Goal: Navigation & Orientation: Find specific page/section

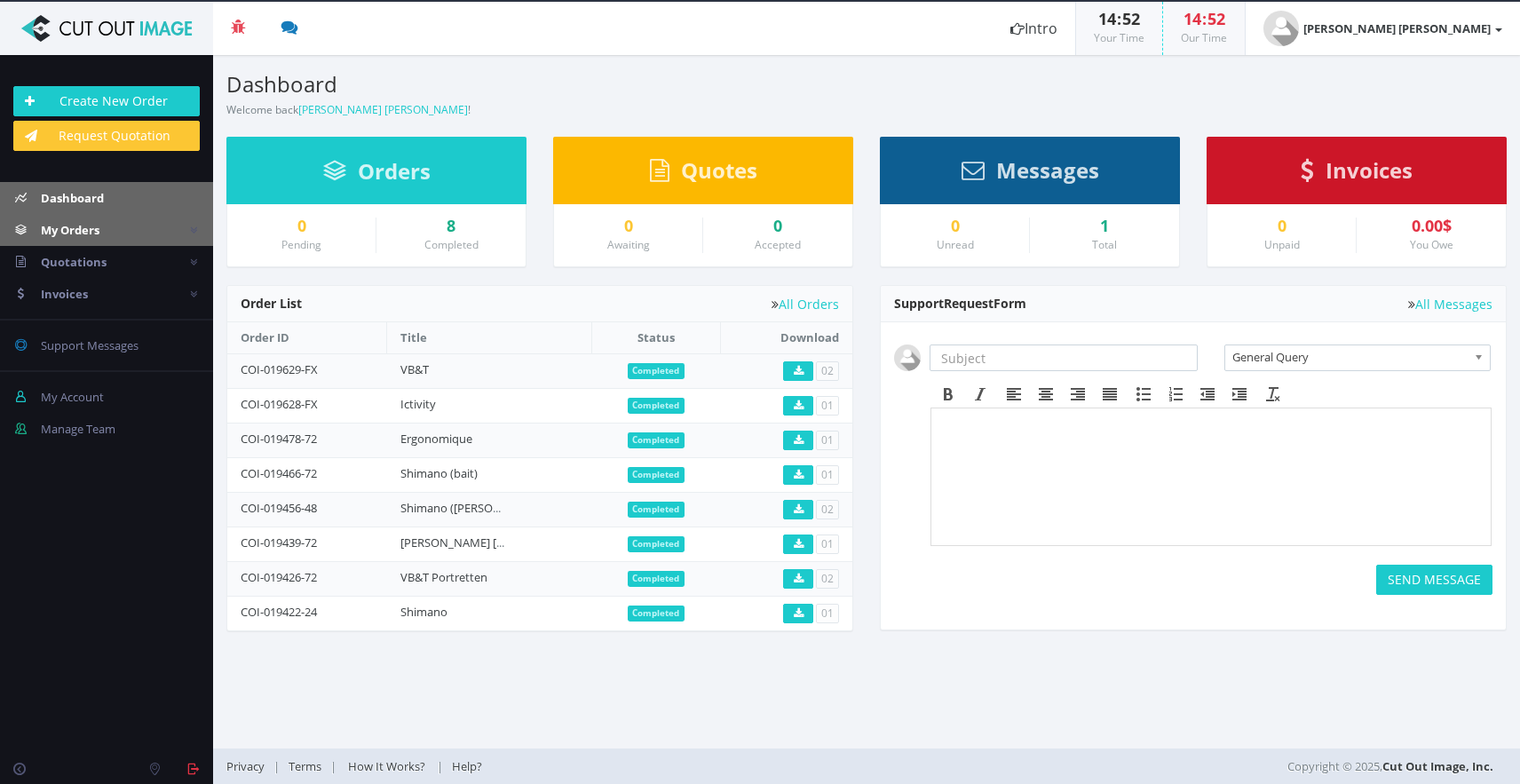
click at [90, 231] on span "My Orders" at bounding box center [70, 230] width 59 height 16
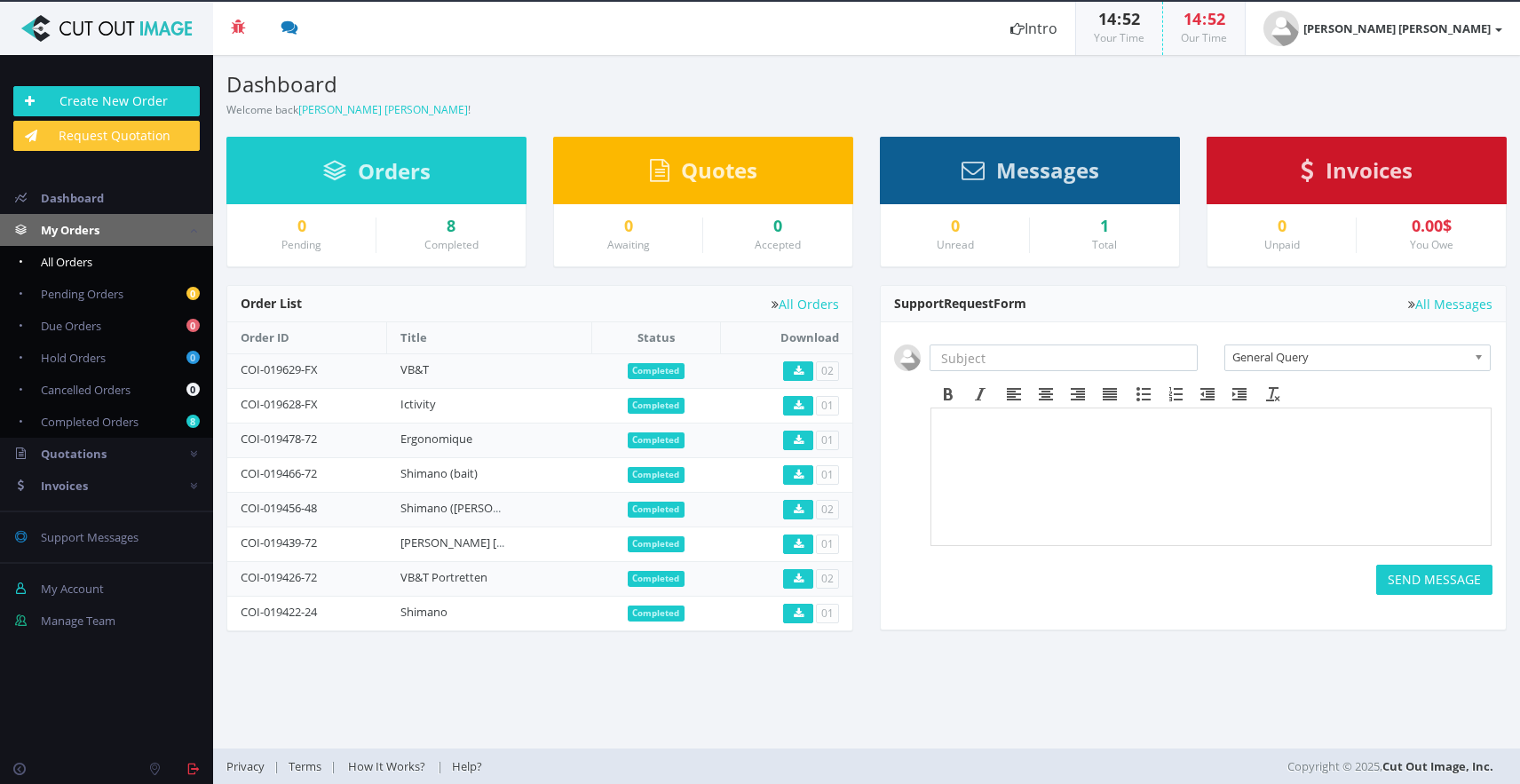
click at [97, 262] on link "All Orders" at bounding box center [107, 262] width 213 height 32
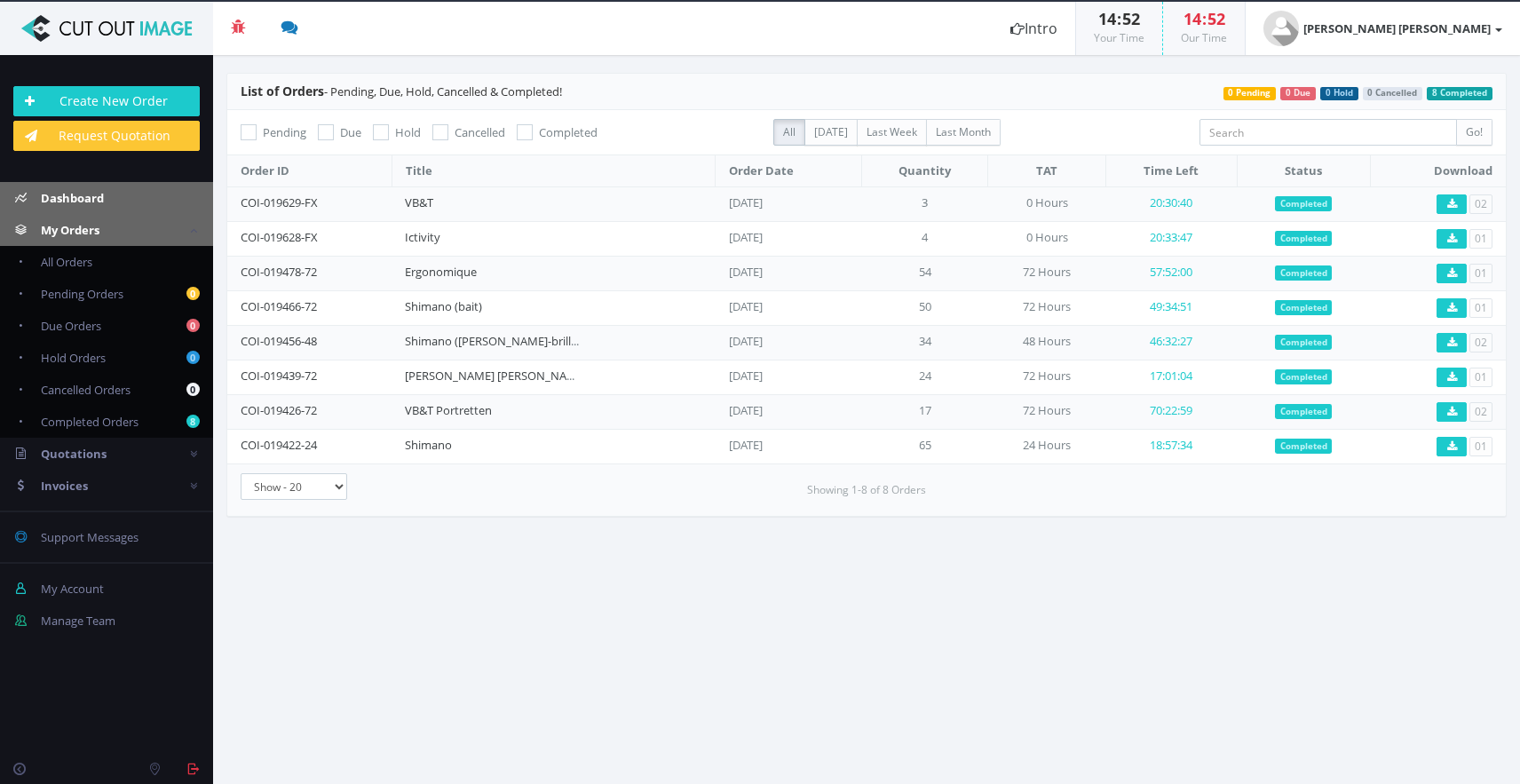
click at [94, 200] on span "Dashboard" at bounding box center [72, 198] width 63 height 16
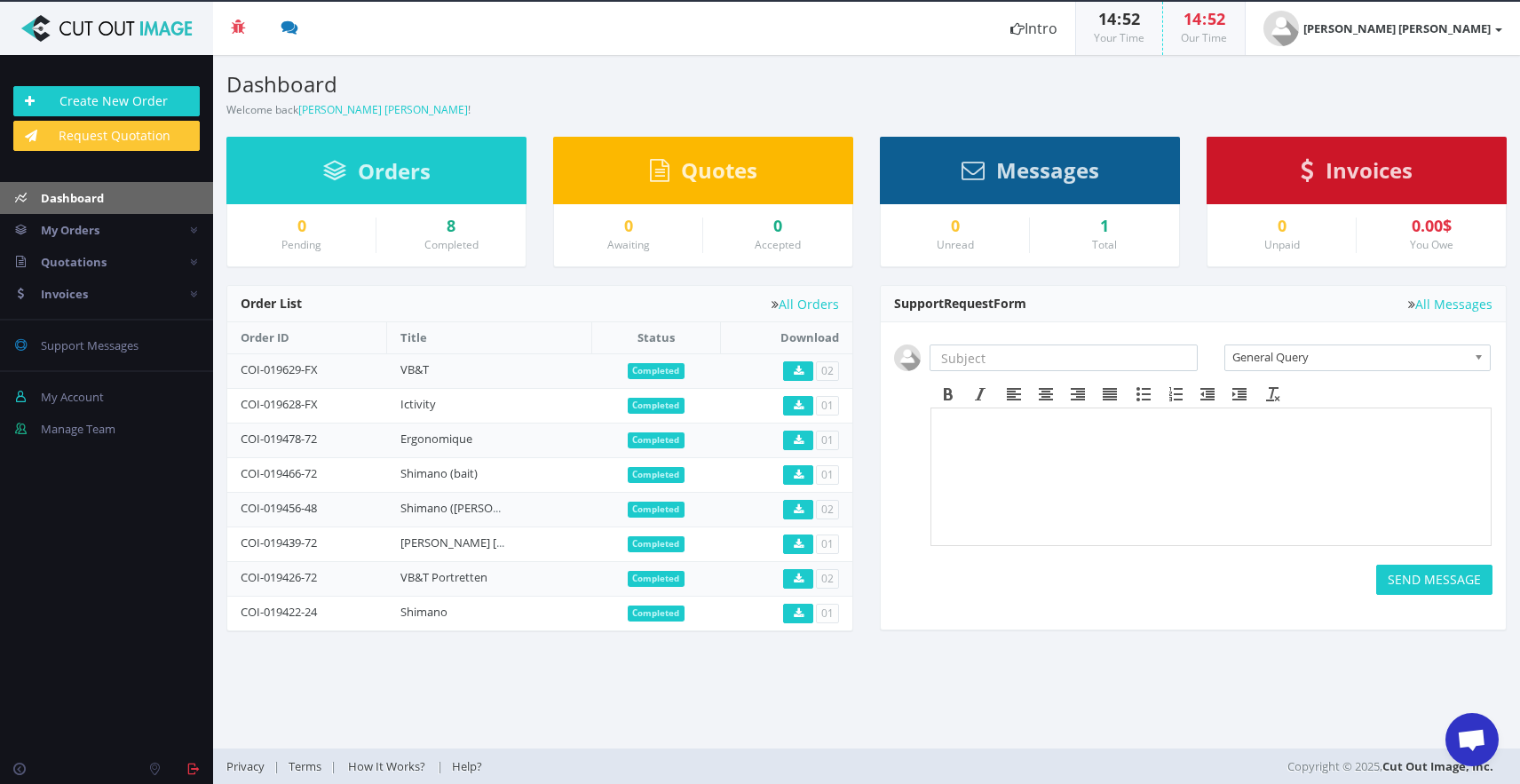
scroll to position [1324, 0]
click at [1113, 250] on small "Total" at bounding box center [1105, 244] width 25 height 15
click at [1112, 223] on div "1" at bounding box center [1105, 227] width 123 height 18
click at [92, 344] on span "Support Messages" at bounding box center [90, 346] width 98 height 16
click at [63, 356] on link "0 Support Messages" at bounding box center [107, 346] width 213 height 32
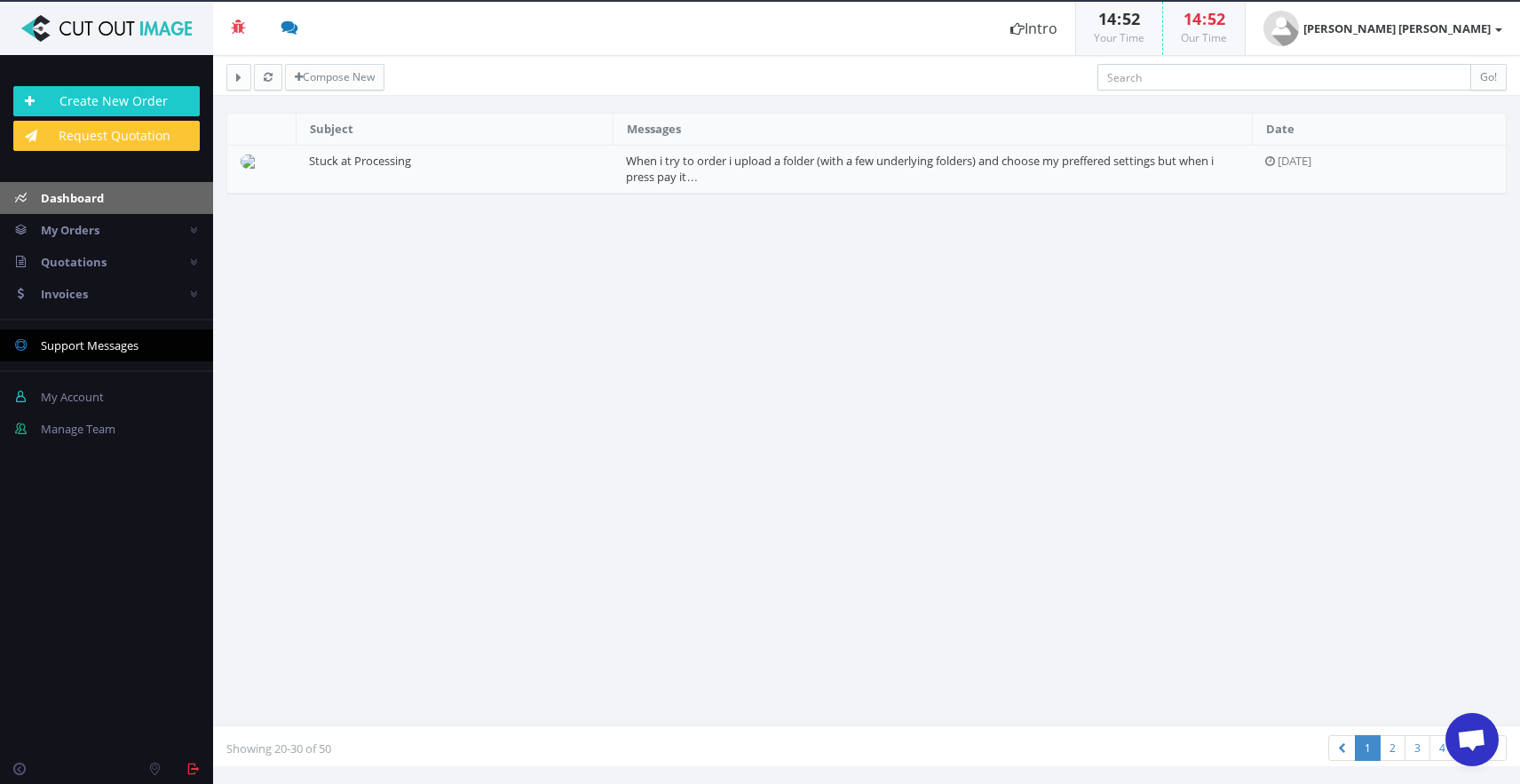
scroll to position [1324, 0]
click at [128, 193] on link "Dashboard" at bounding box center [107, 198] width 213 height 32
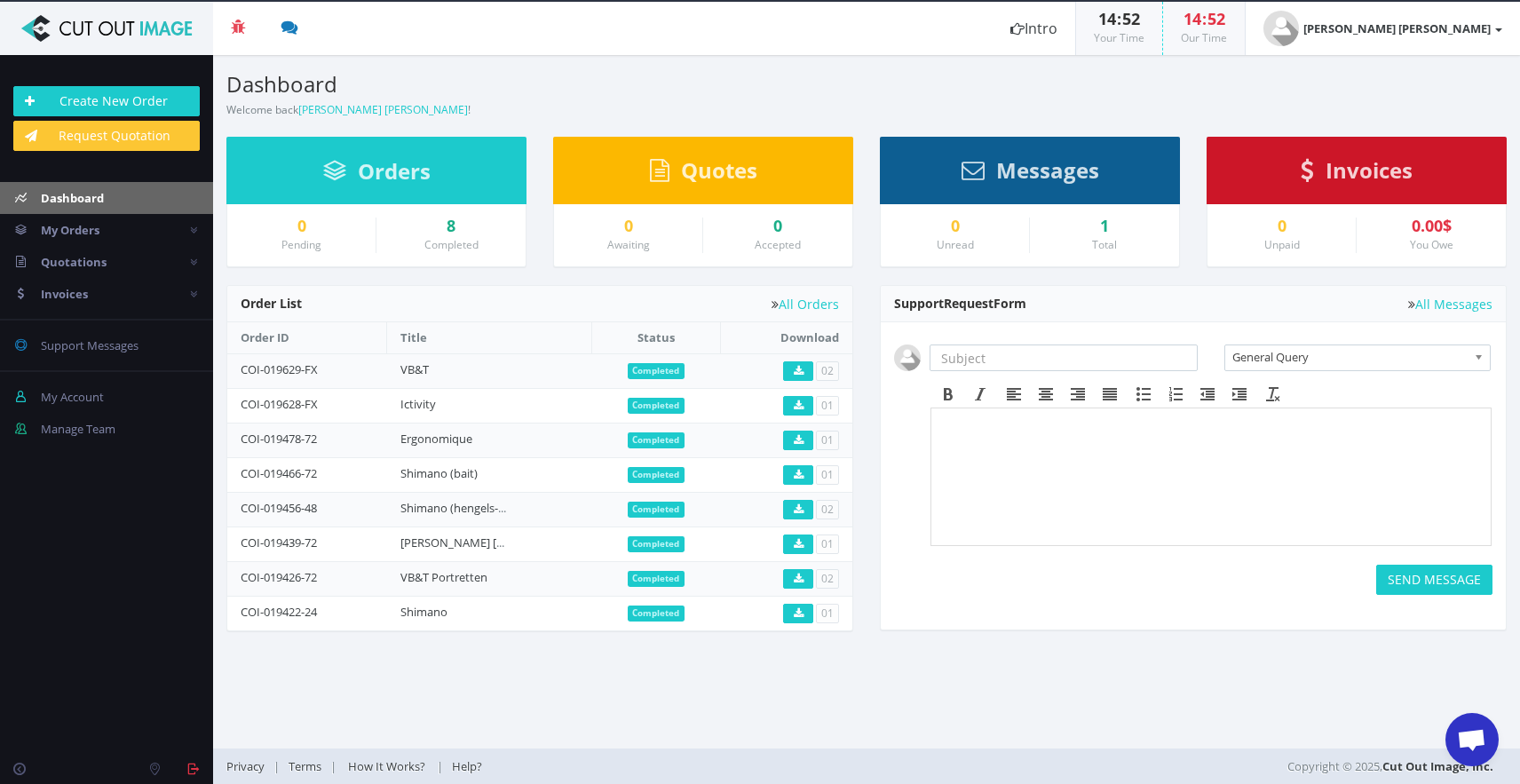
scroll to position [1324, 0]
click at [1467, 735] on span "Open de chat" at bounding box center [1471, 741] width 29 height 25
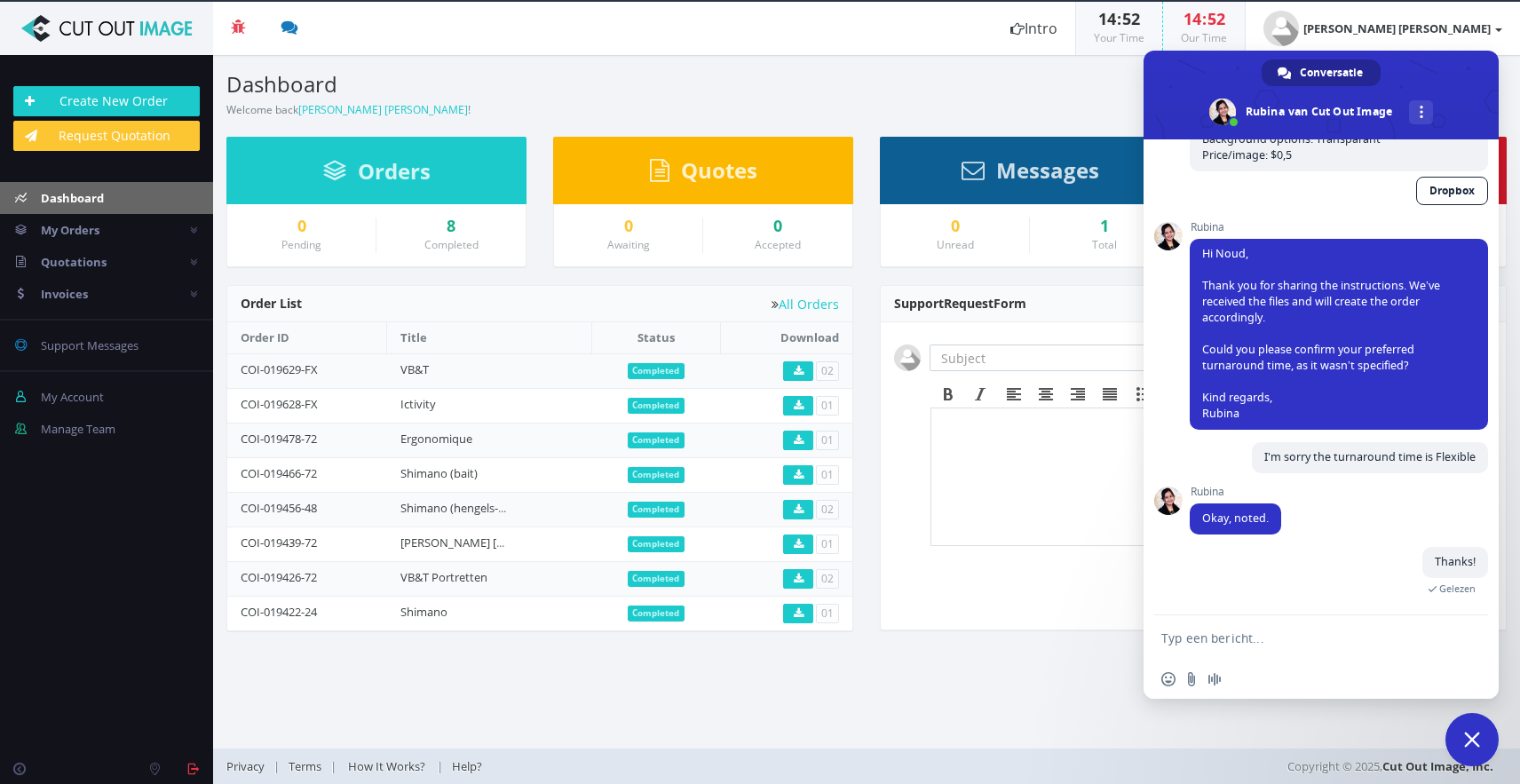
click at [1464, 746] on span "Chat sluiten" at bounding box center [1472, 740] width 53 height 53
